Goal: Find specific page/section: Find specific page/section

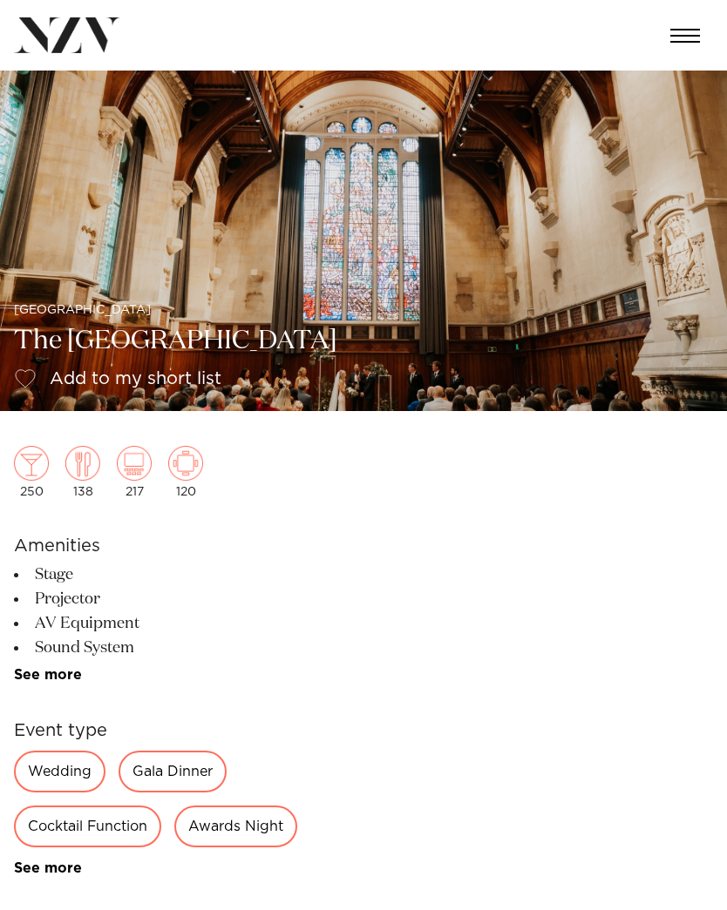
click at [84, 230] on img at bounding box center [363, 241] width 727 height 341
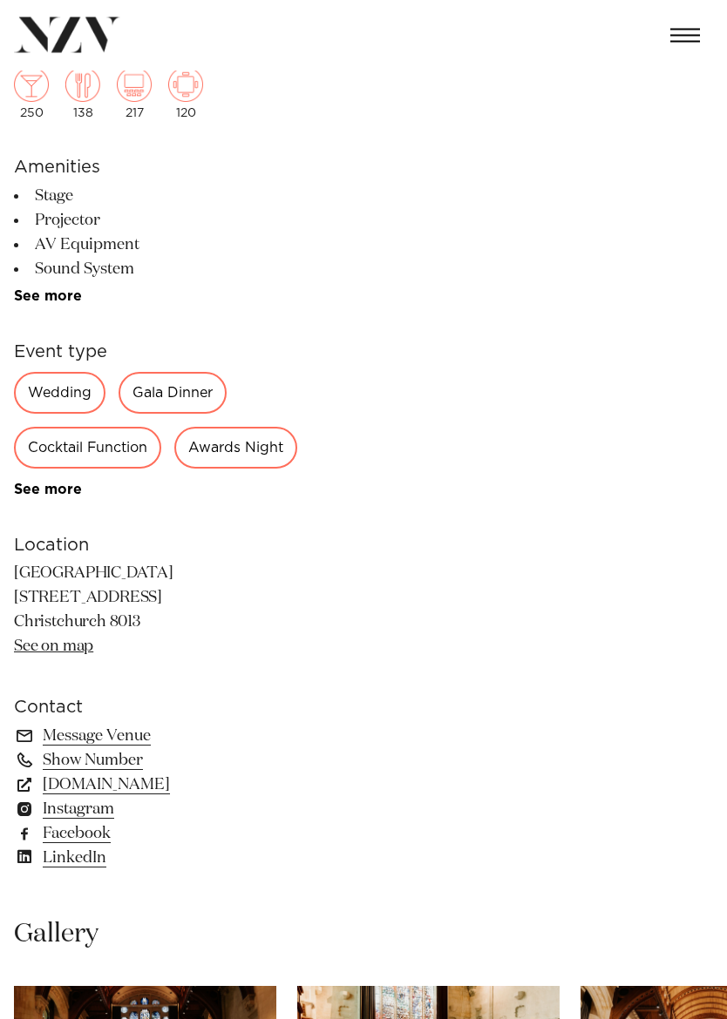
scroll to position [433, 0]
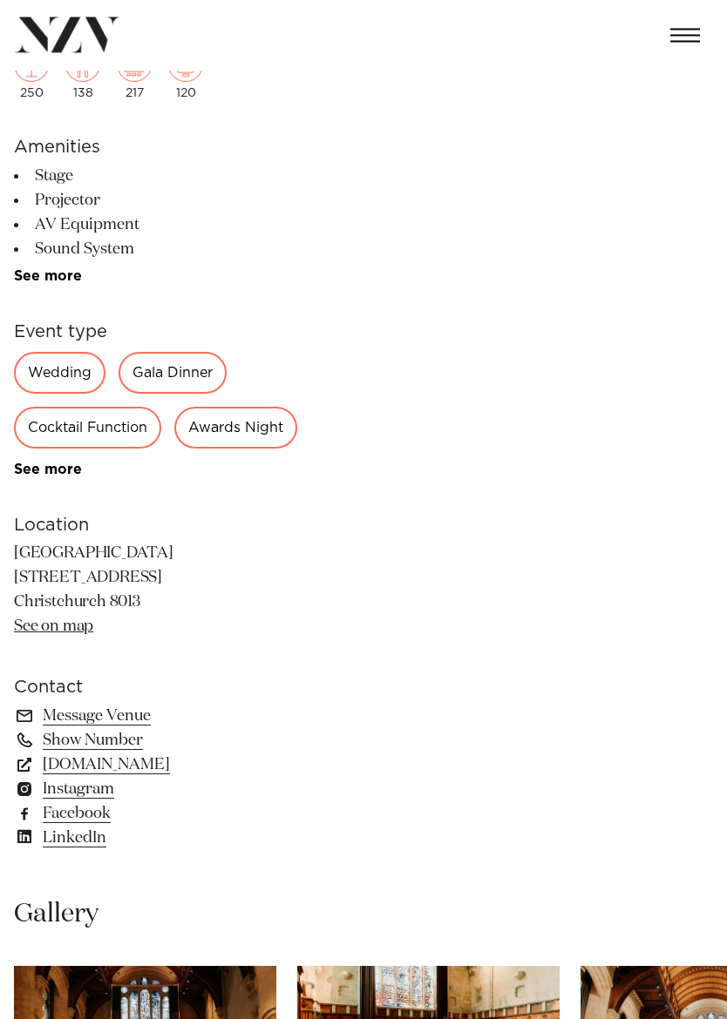
click at [53, 729] on link "Message Venue" at bounding box center [156, 717] width 284 height 24
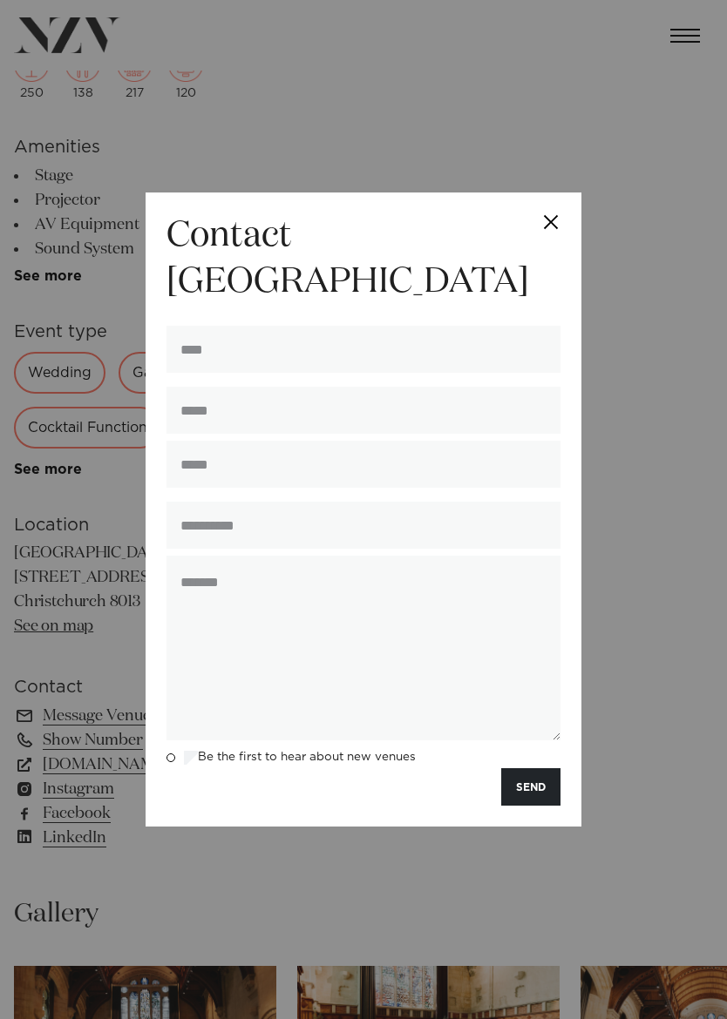
click at [588, 910] on div "**********" at bounding box center [363, 509] width 727 height 1019
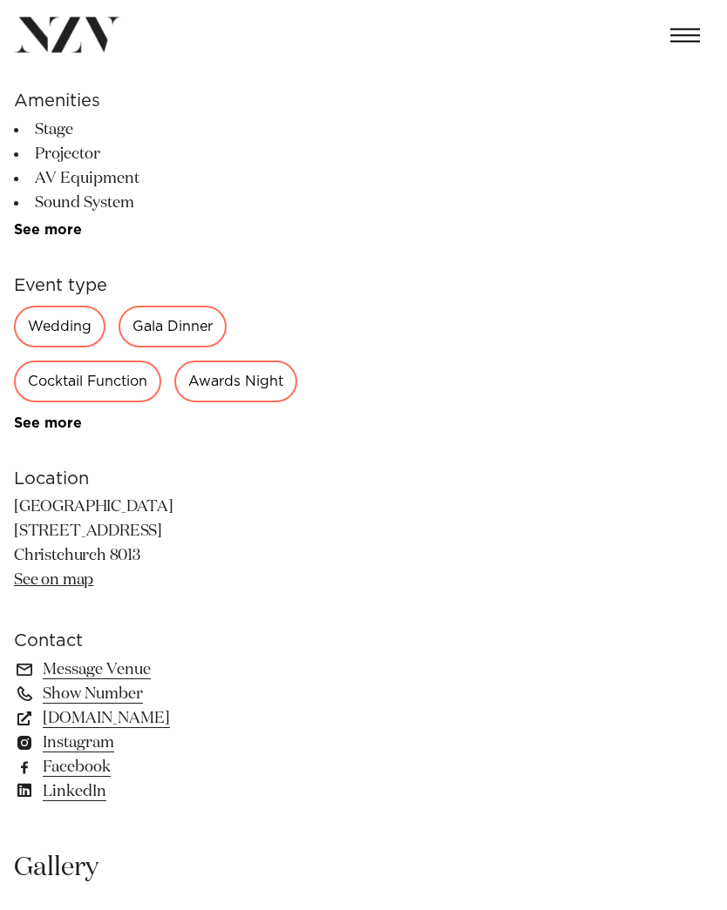
scroll to position [406, 0]
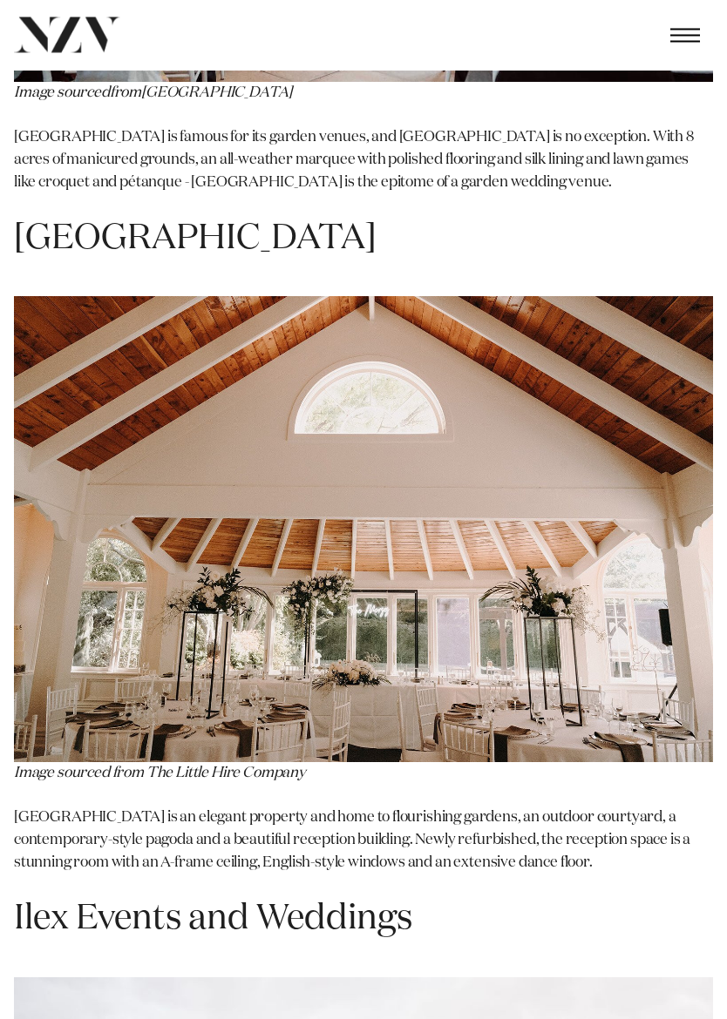
scroll to position [15264, 0]
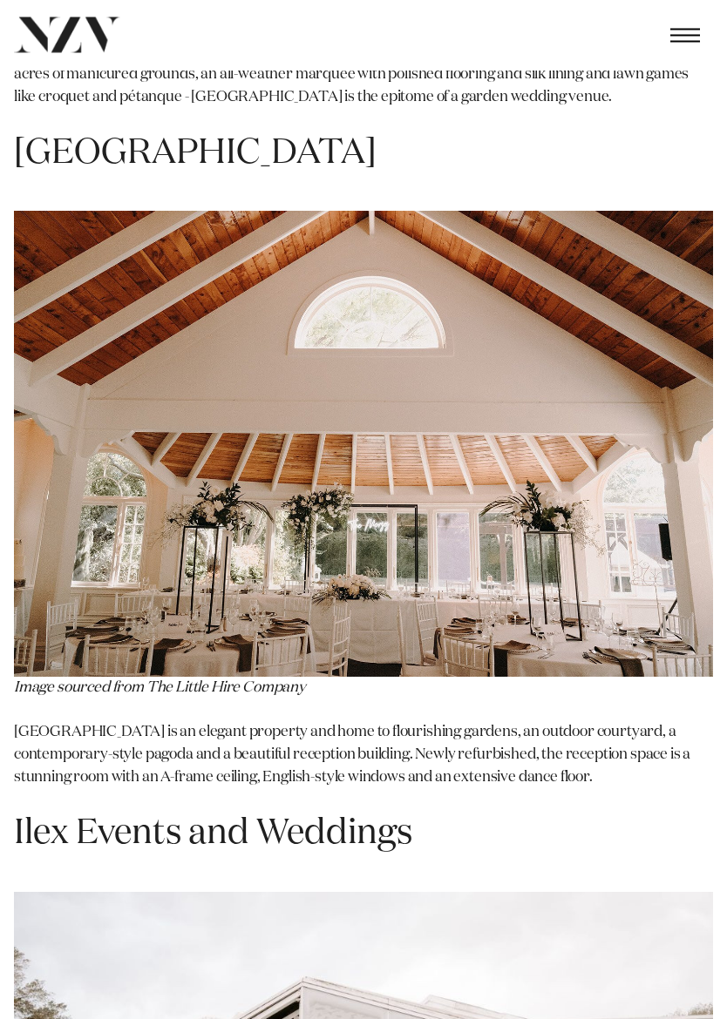
click at [362, 817] on span "Ilex Events and Weddings" at bounding box center [213, 834] width 398 height 35
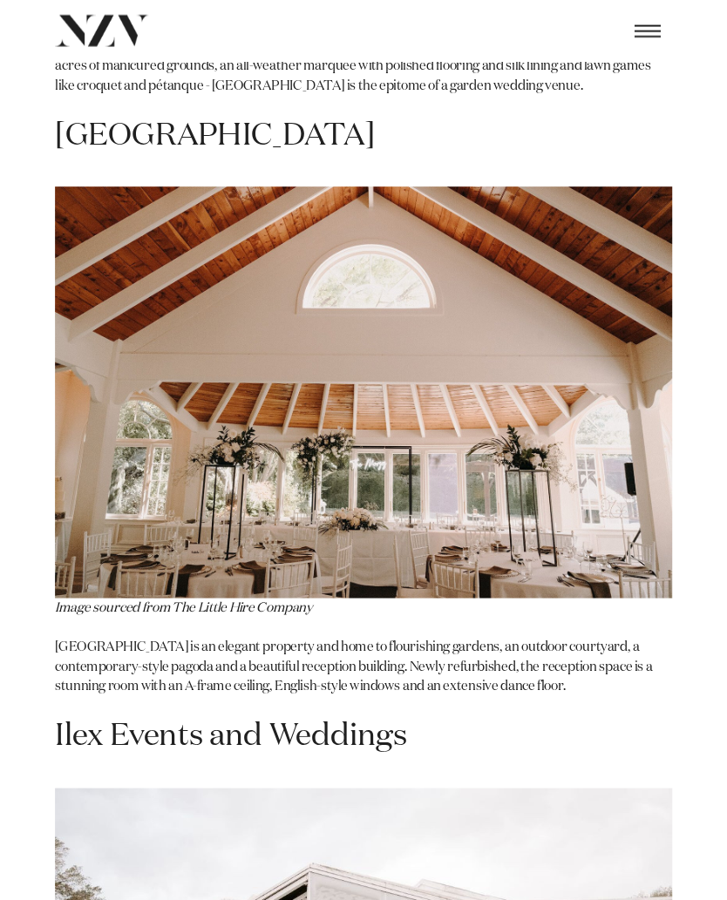
scroll to position [15313, 0]
